Goal: Register for event/course

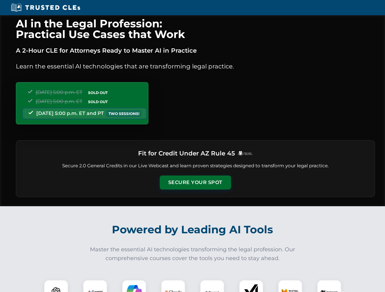
click at [195, 183] on button "Secure Your Spot" at bounding box center [195, 183] width 71 height 14
click at [56, 286] on img at bounding box center [56, 292] width 18 height 18
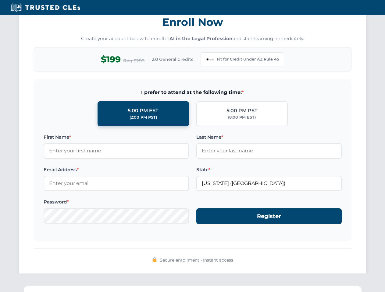
scroll to position [593, 0]
